Goal: Find specific page/section: Find specific page/section

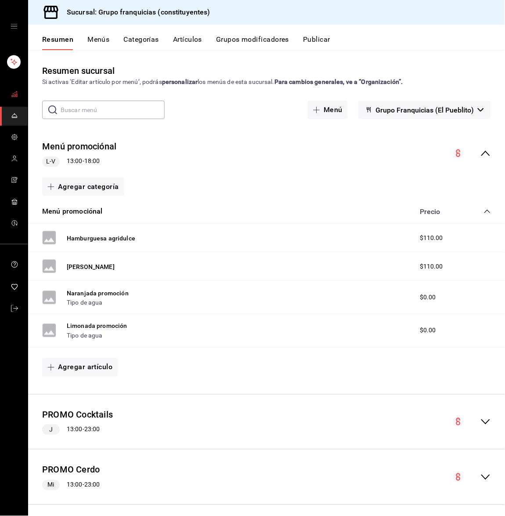
click at [19, 97] on link "mailbox folders" at bounding box center [14, 94] width 28 height 19
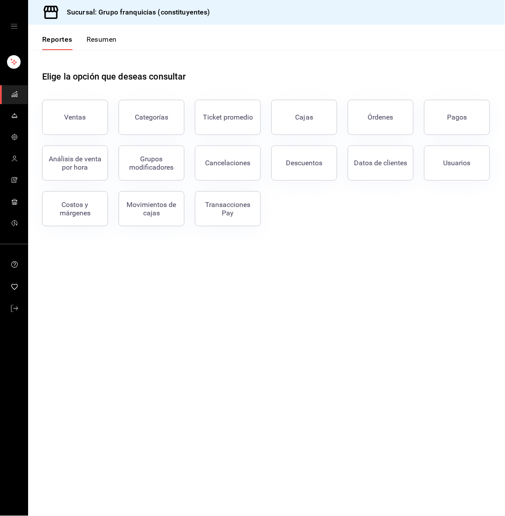
click at [113, 36] on button "Resumen" at bounding box center [102, 42] width 30 height 15
